Goal: Register for event/course

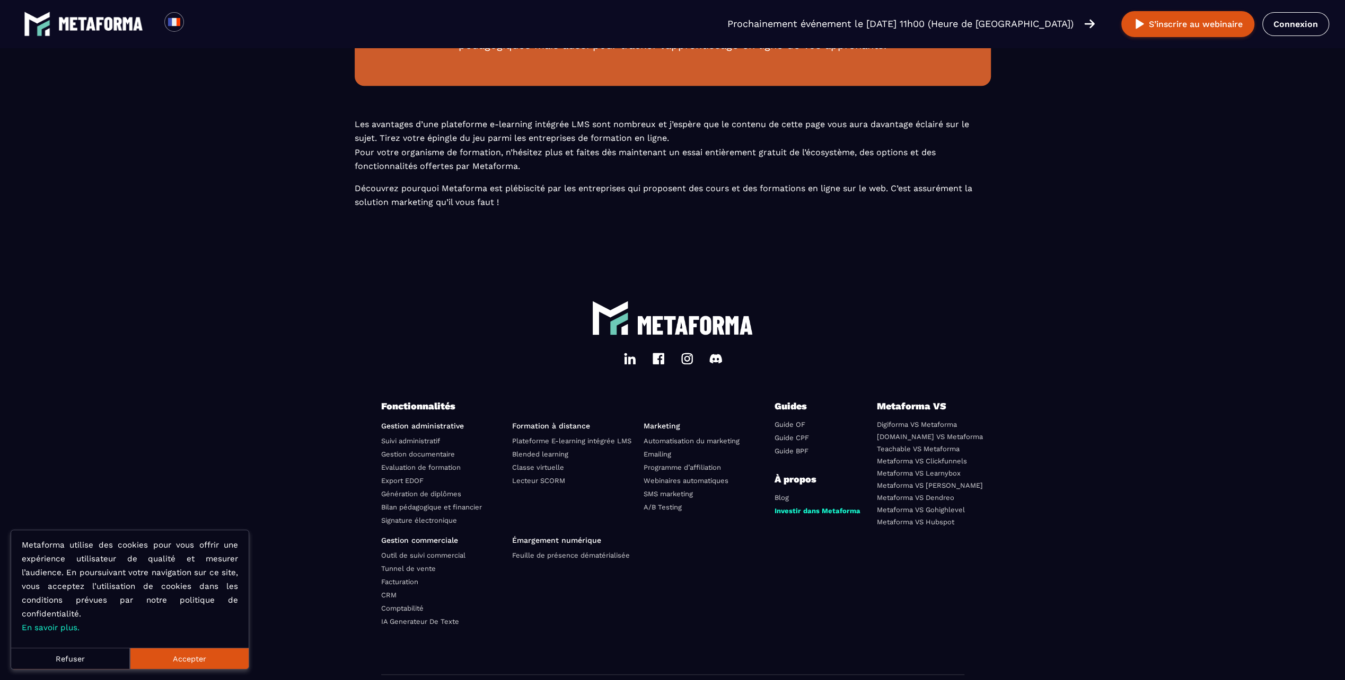
scroll to position [971, 0]
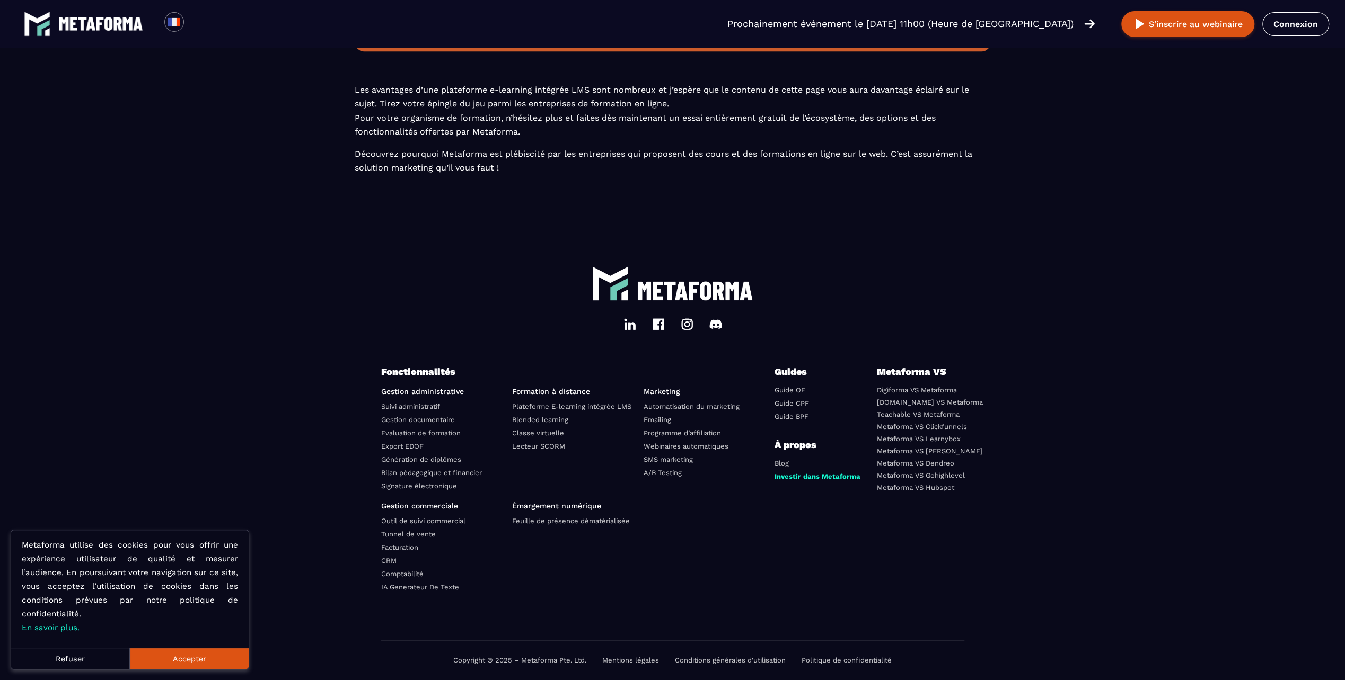
click at [48, 657] on button "Refuser" at bounding box center [70, 658] width 119 height 21
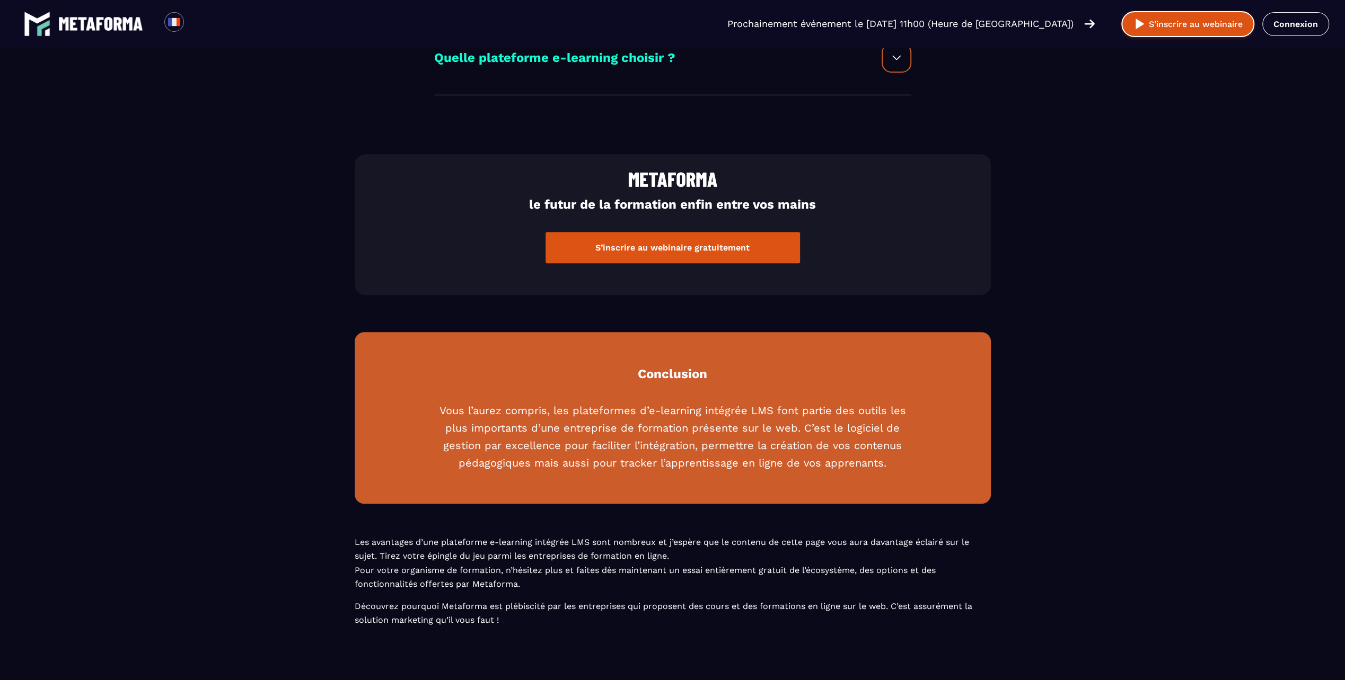
scroll to position [388, 0]
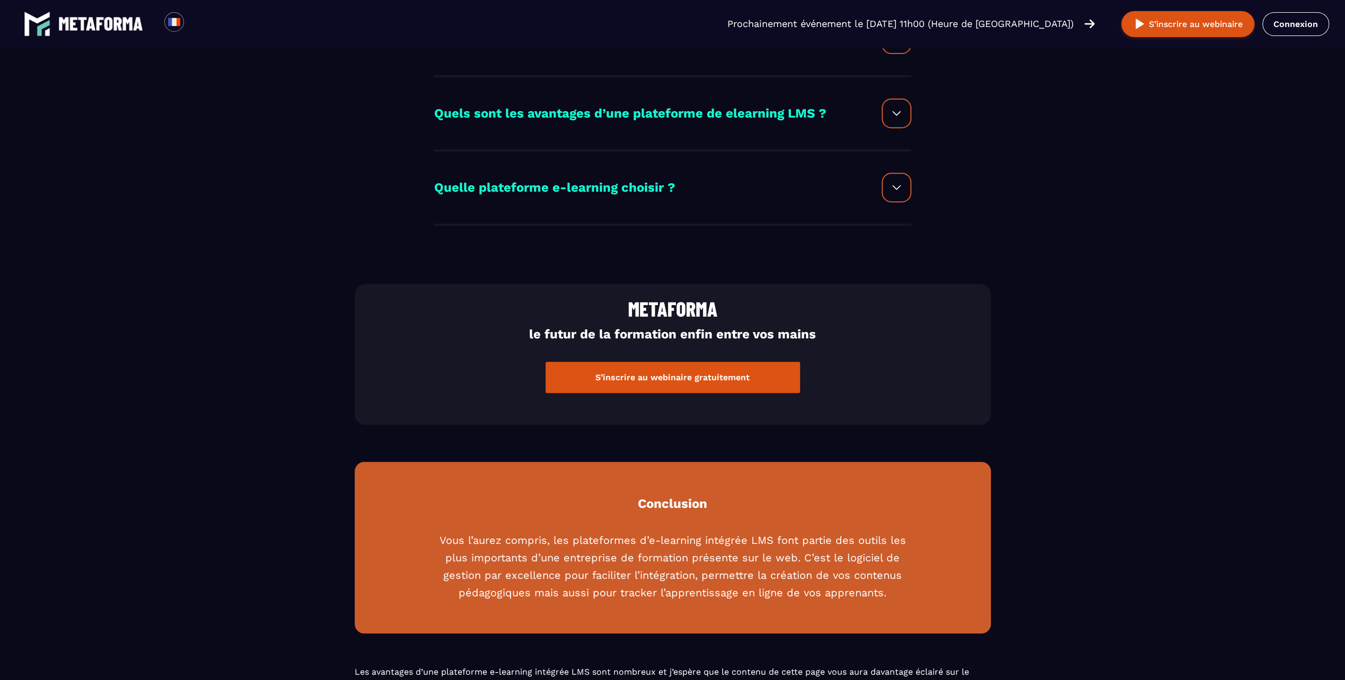
click at [893, 188] on img at bounding box center [896, 187] width 13 height 13
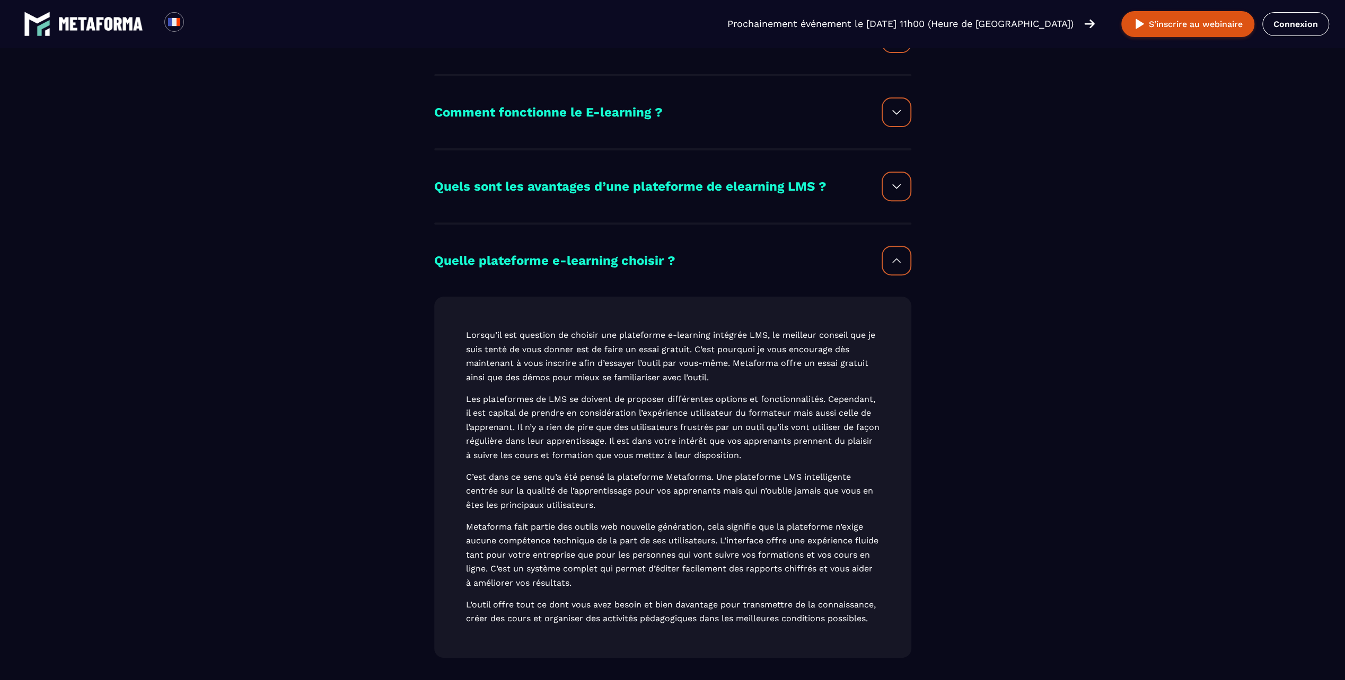
scroll to position [176, 0]
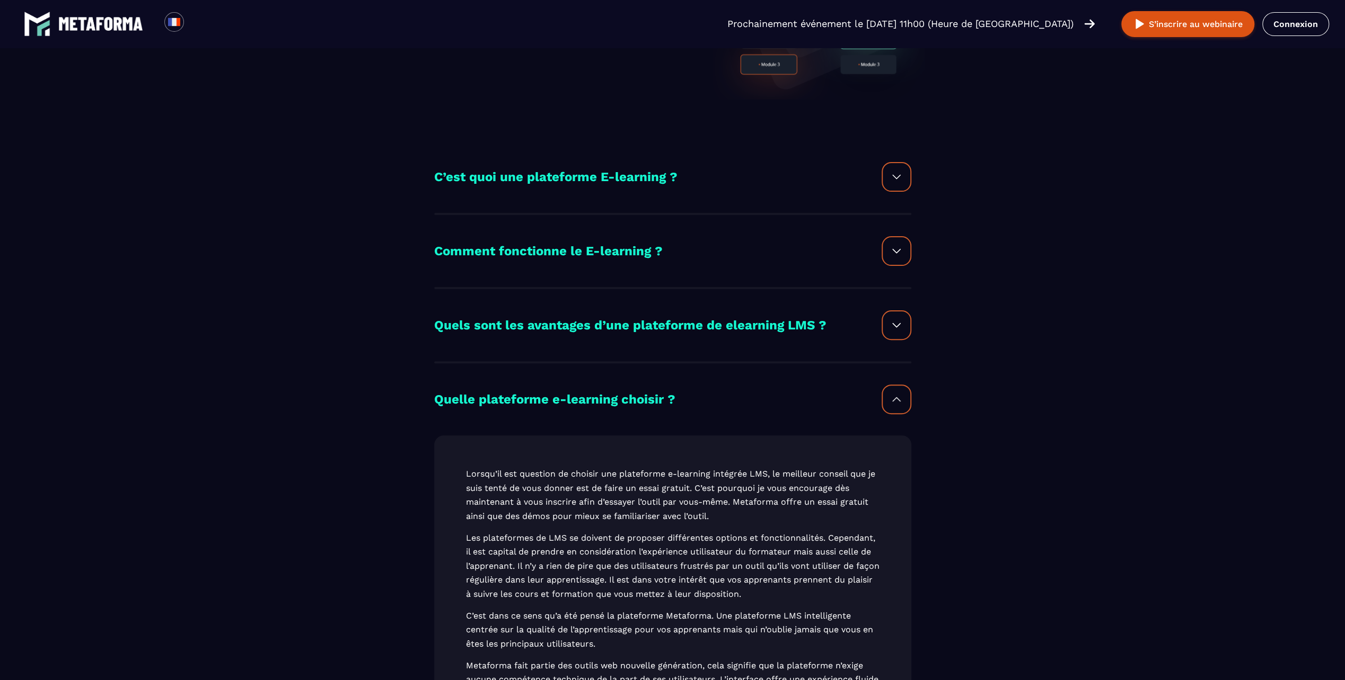
click at [889, 313] on div at bounding box center [896, 326] width 30 height 30
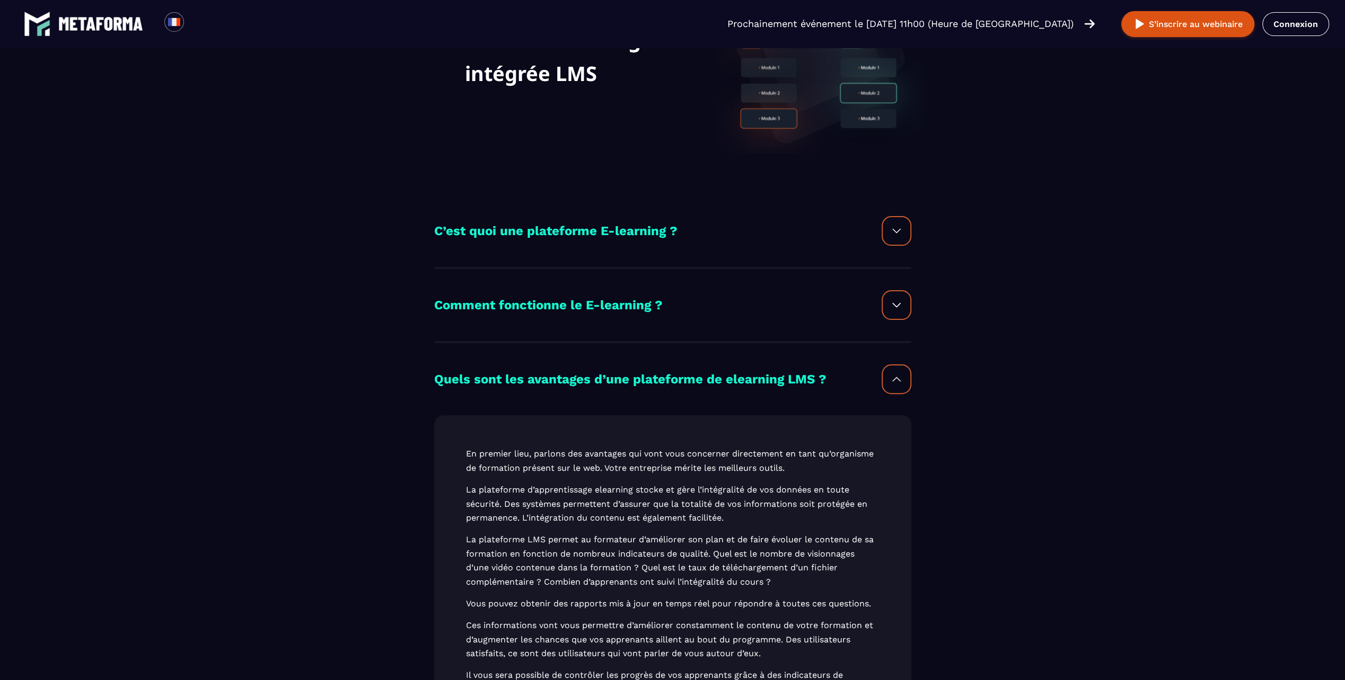
scroll to position [70, 0]
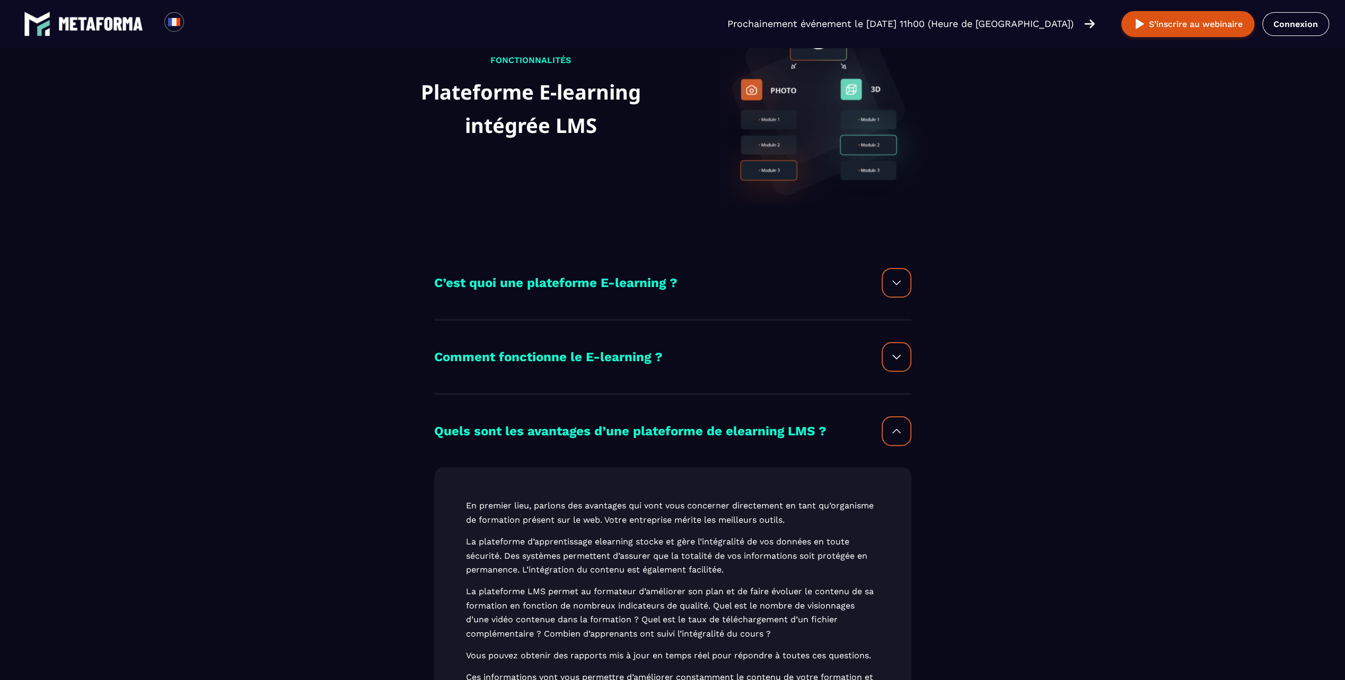
click at [887, 290] on div at bounding box center [896, 283] width 30 height 30
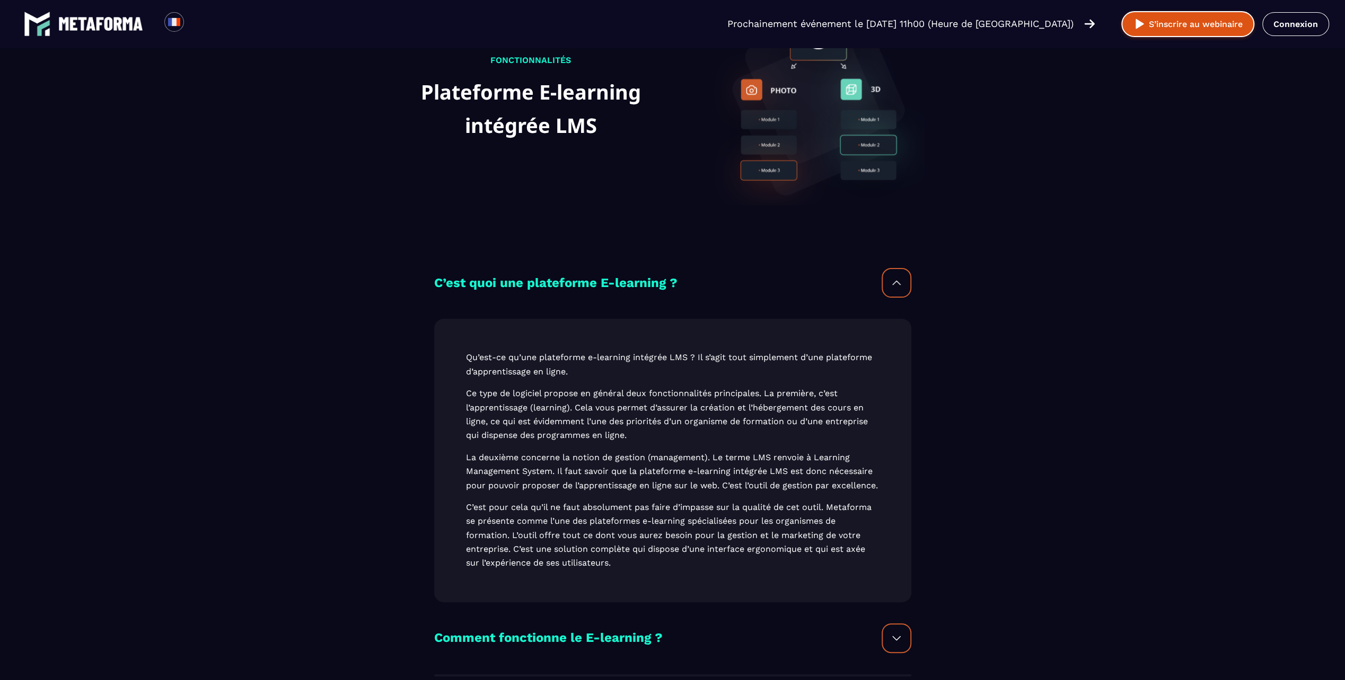
click at [1191, 17] on button "S’inscrire au webinaire" at bounding box center [1187, 24] width 133 height 26
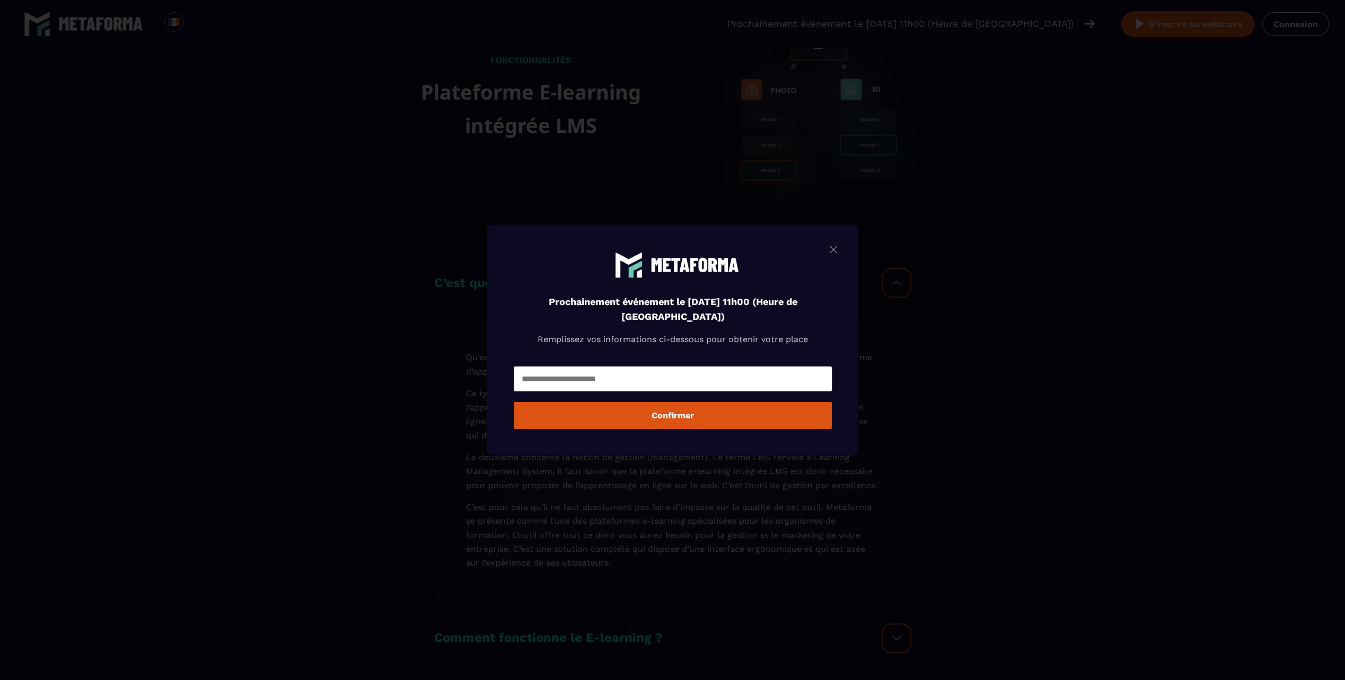
click at [618, 377] on input "Modal window" at bounding box center [673, 379] width 318 height 25
type input "**********"
click at [662, 415] on button "Confirmer" at bounding box center [673, 415] width 318 height 27
click at [834, 245] on img "Modal window" at bounding box center [833, 249] width 13 height 13
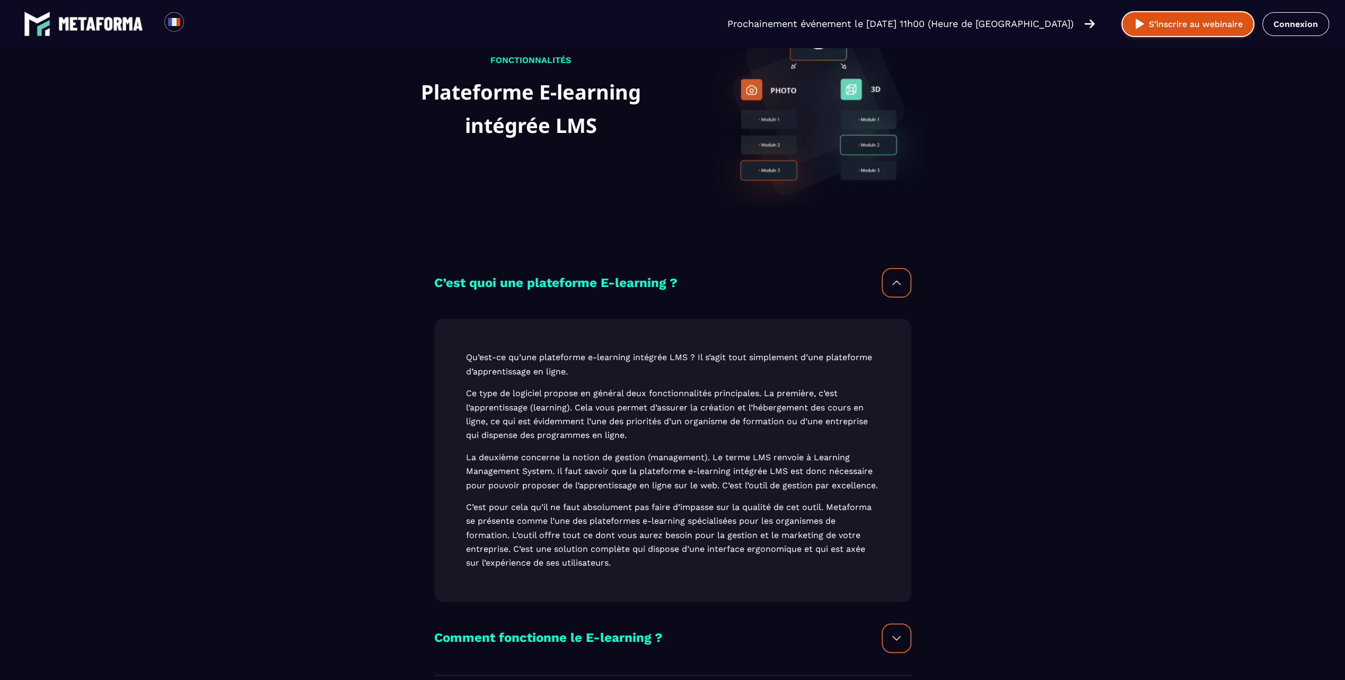
click at [1168, 28] on button "S’inscrire au webinaire" at bounding box center [1187, 24] width 133 height 26
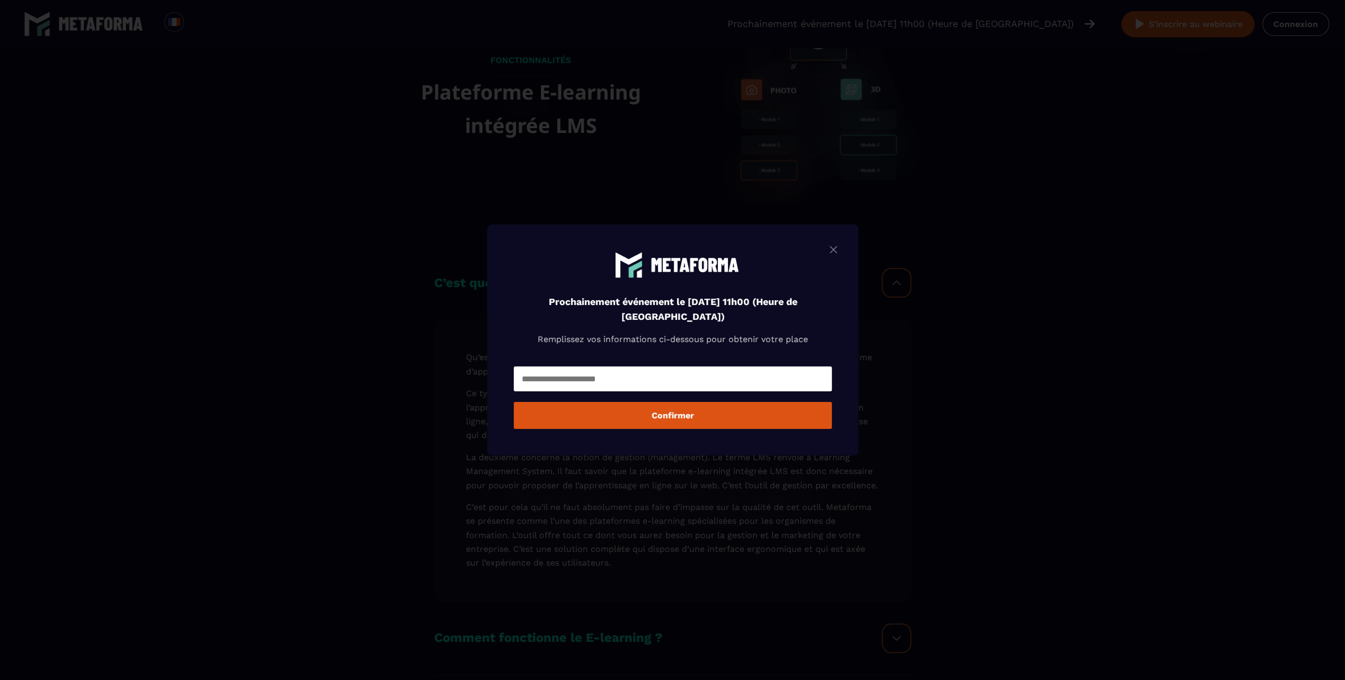
click at [679, 386] on input "Modal window" at bounding box center [673, 379] width 318 height 25
type input "**********"
click at [692, 419] on button "Confirmer" at bounding box center [673, 415] width 318 height 27
click at [833, 251] on img "Modal window" at bounding box center [833, 249] width 13 height 13
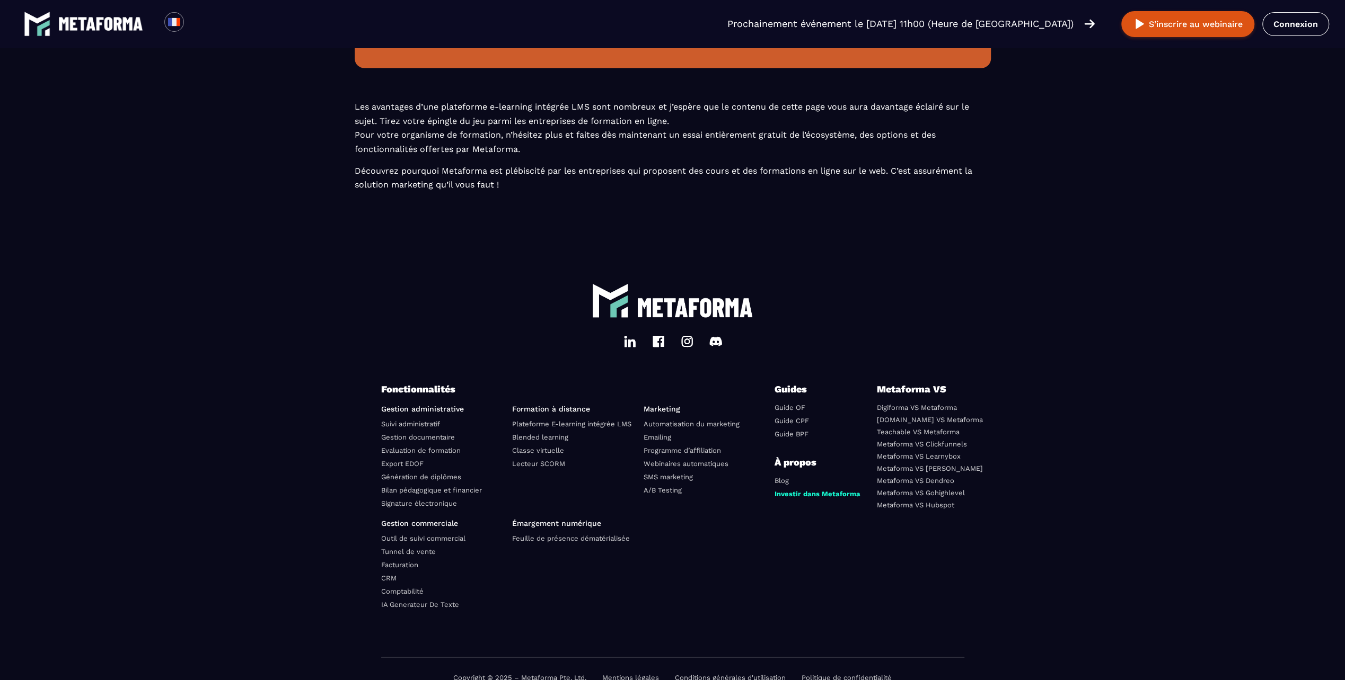
scroll to position [2206, 0]
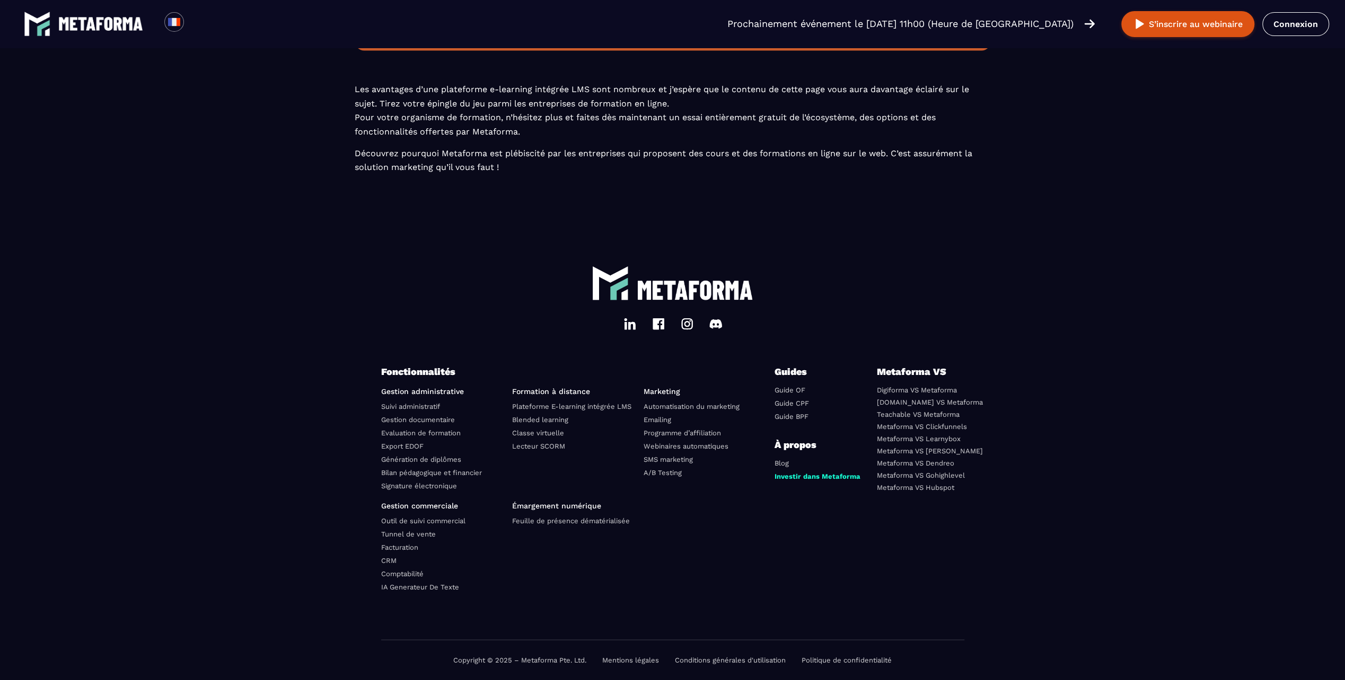
click at [403, 407] on link "Suivi administratif" at bounding box center [410, 407] width 59 height 8
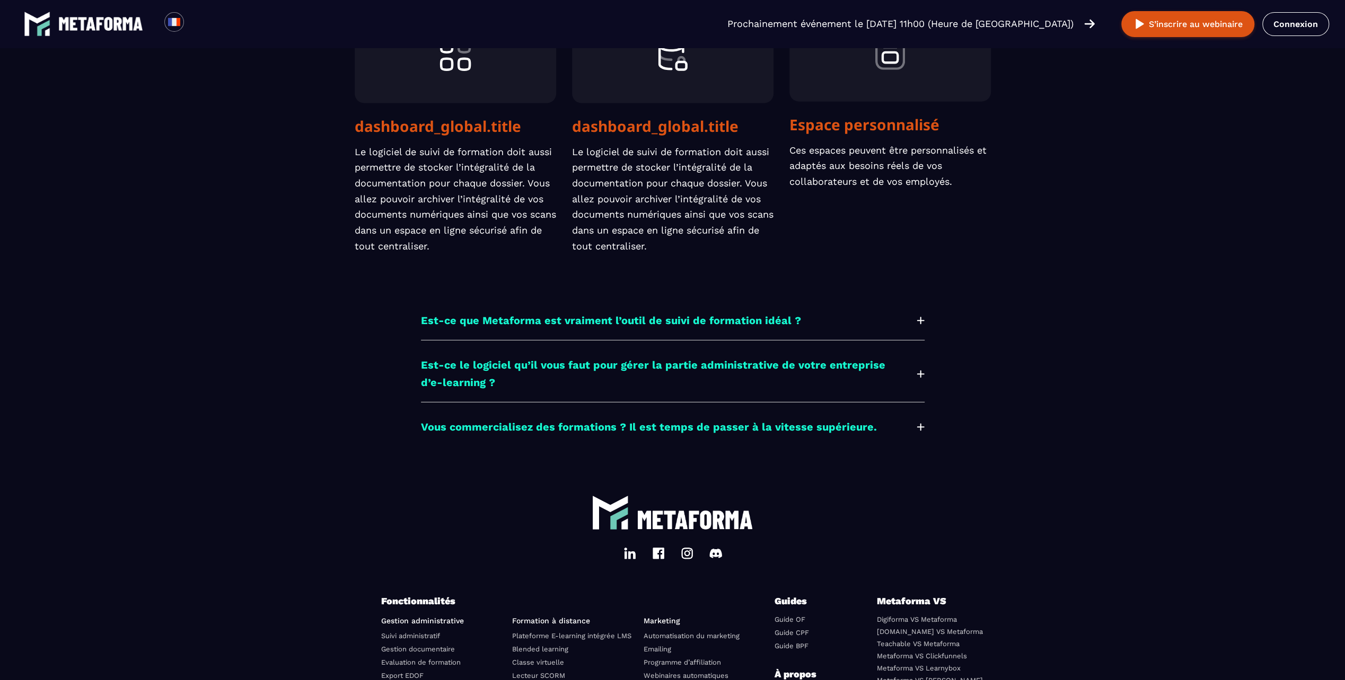
scroll to position [2915, 0]
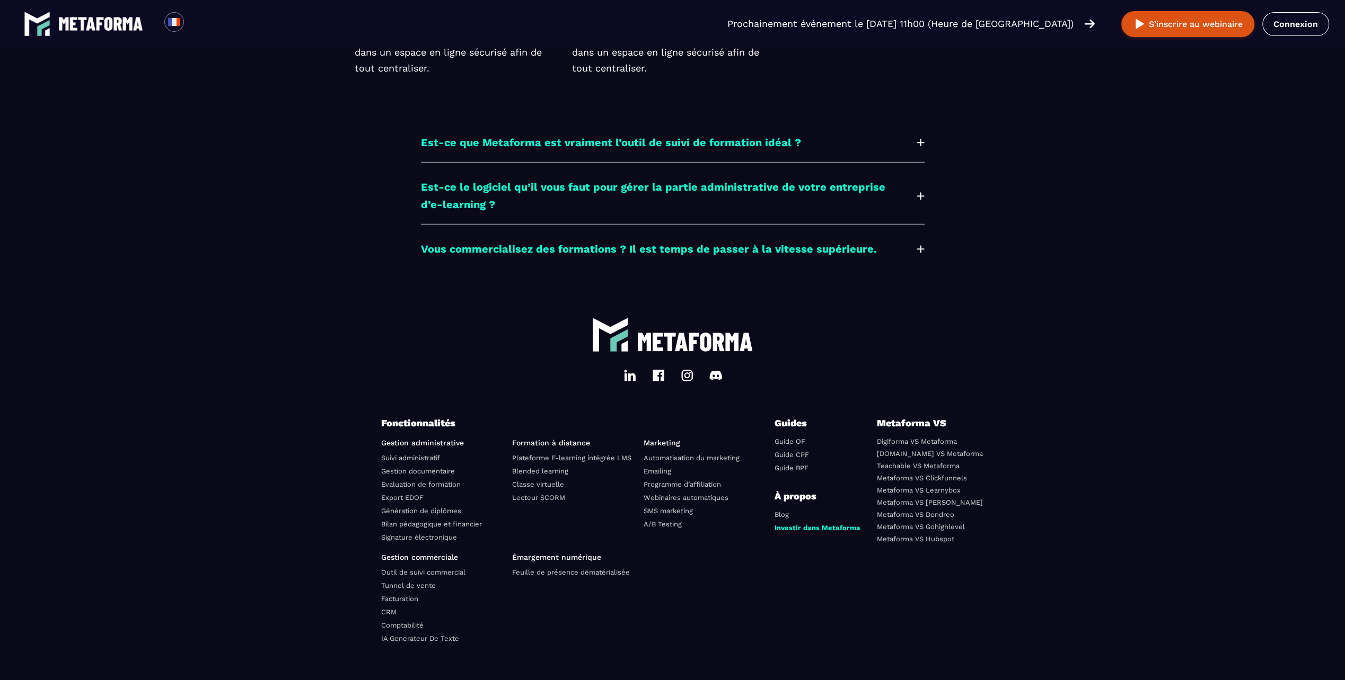
click at [535, 481] on link "Classe virtuelle" at bounding box center [538, 485] width 52 height 8
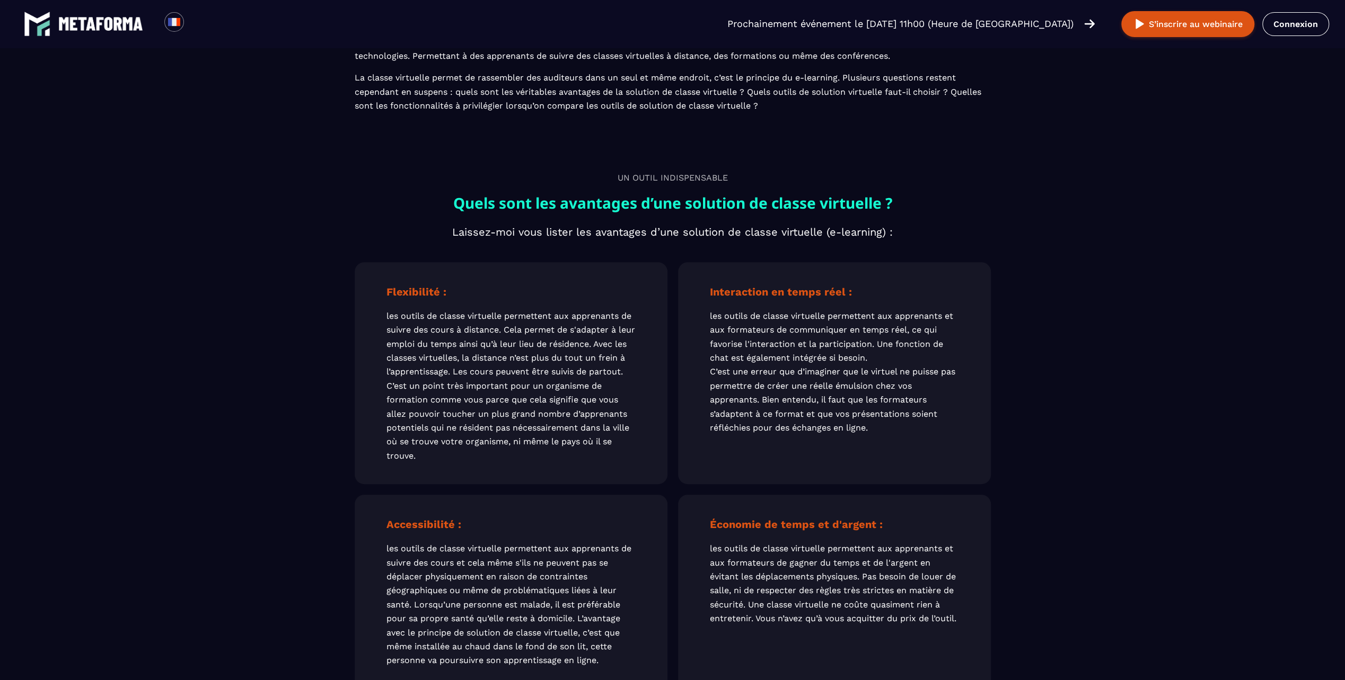
scroll to position [318, 0]
